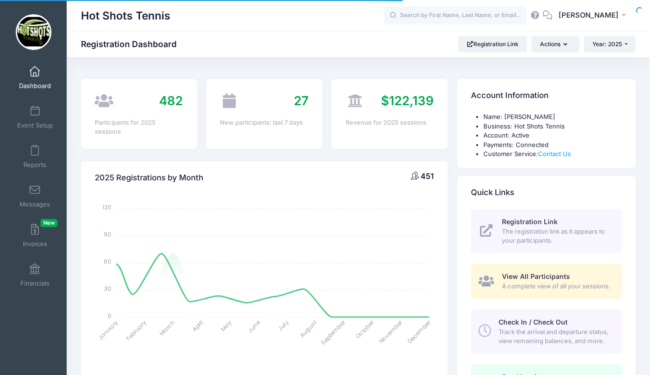
select select
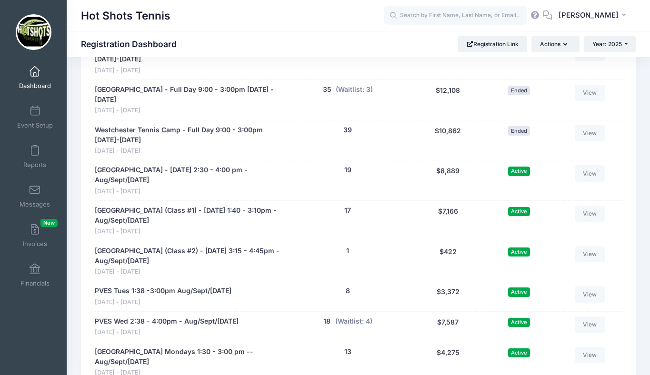
scroll to position [1876, 0]
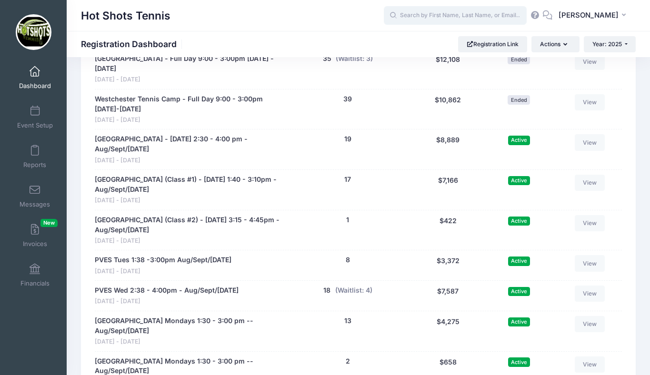
click at [469, 15] on input "text" at bounding box center [455, 15] width 143 height 19
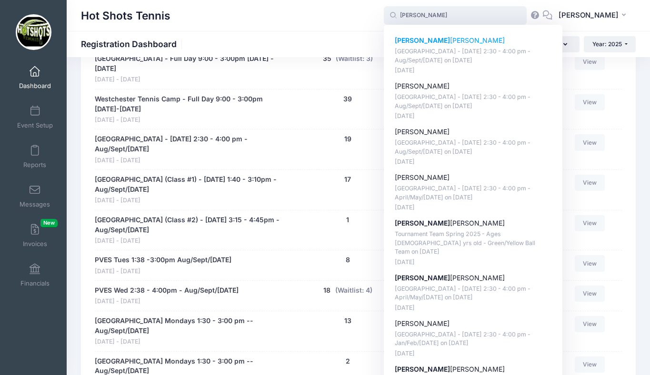
click at [441, 39] on p "Ryan DiFruscio" at bounding box center [472, 41] width 157 height 10
type input "Ryan DiFruscio (Kentwood Elementary - Friday 2:30 - 4:00 pm - Aug/Sept/Oct 2025…"
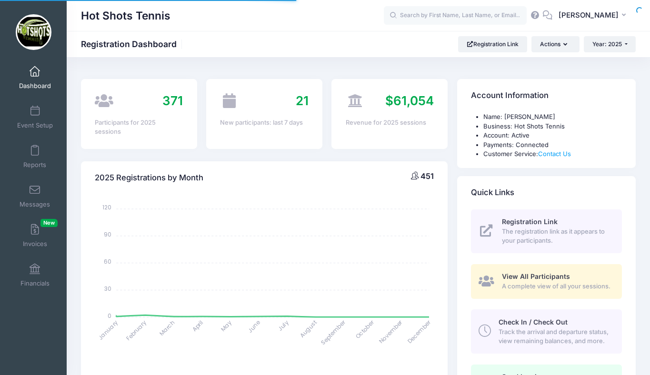
select select
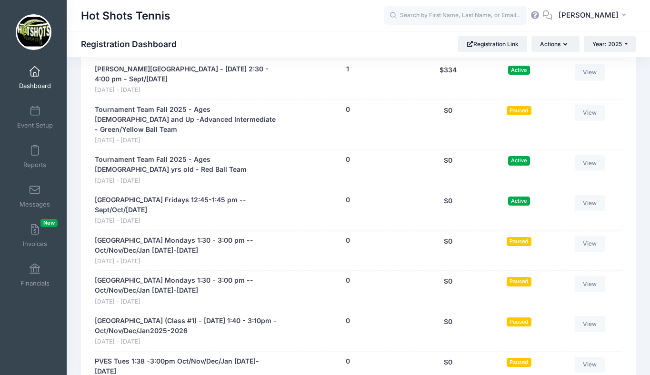
scroll to position [2174, 0]
